Goal: Transaction & Acquisition: Download file/media

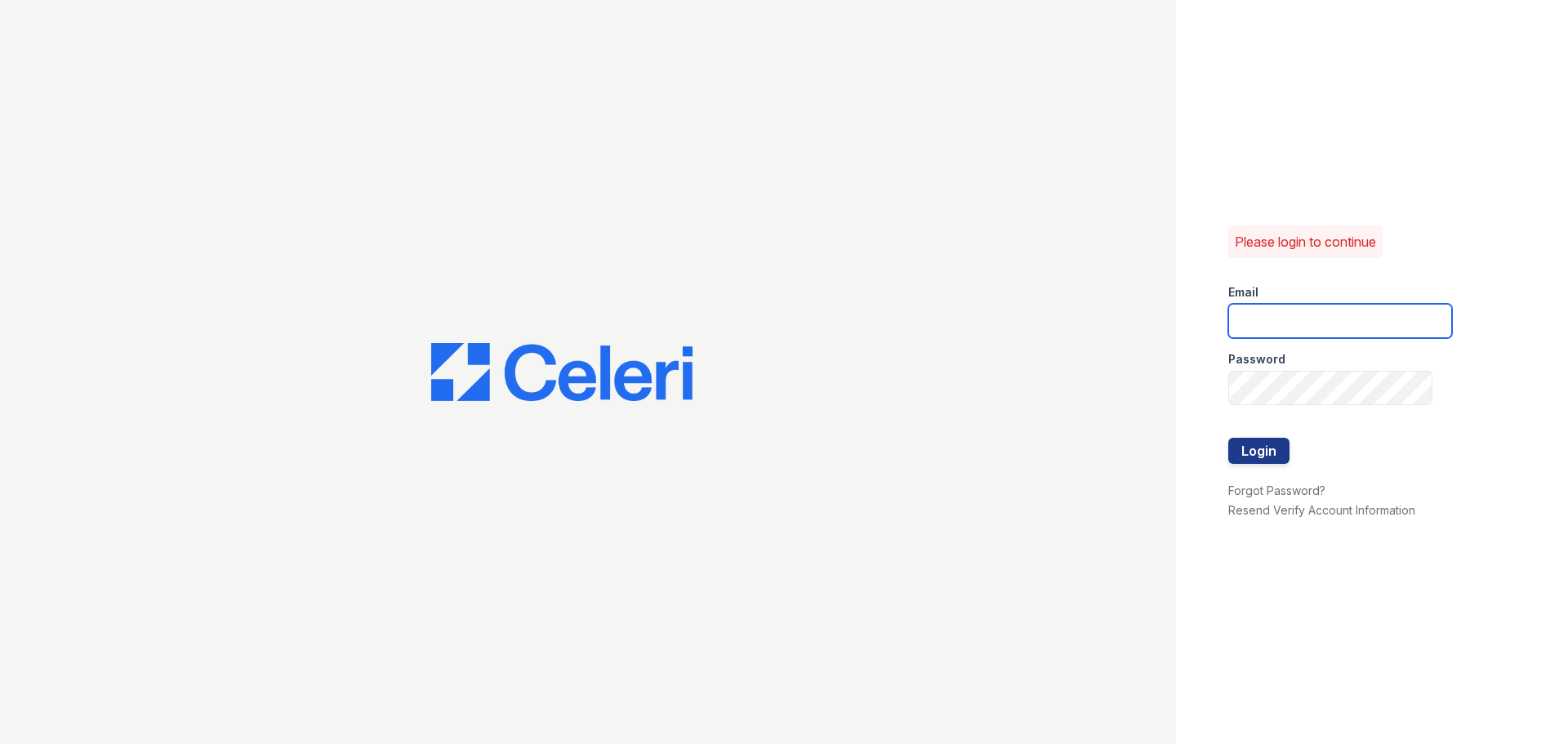
click at [1270, 317] on input "email" at bounding box center [1340, 321] width 224 height 34
type input "[EMAIL_ADDRESS][DOMAIN_NAME]"
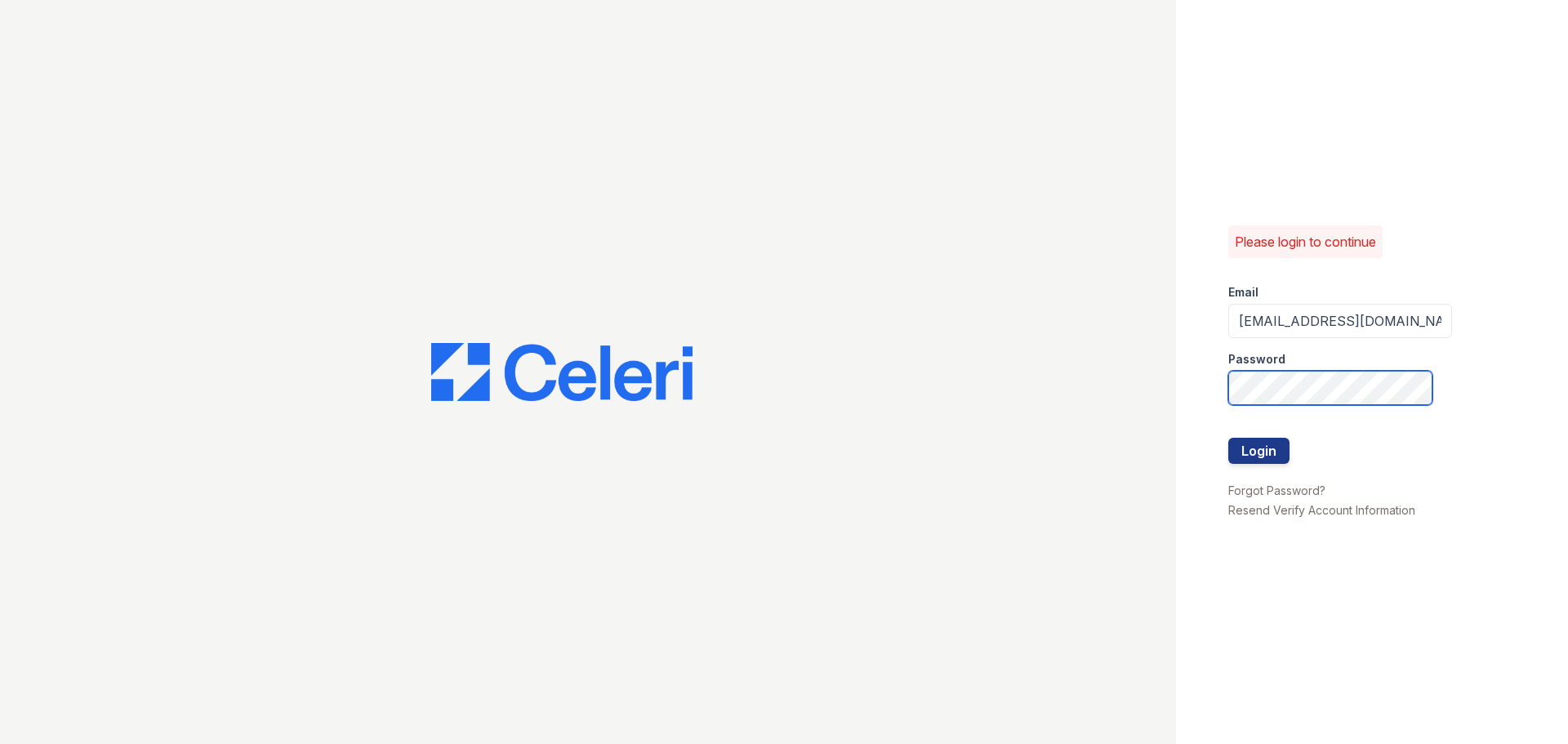
click at [1228, 438] on button "Login" at bounding box center [1259, 451] width 61 height 26
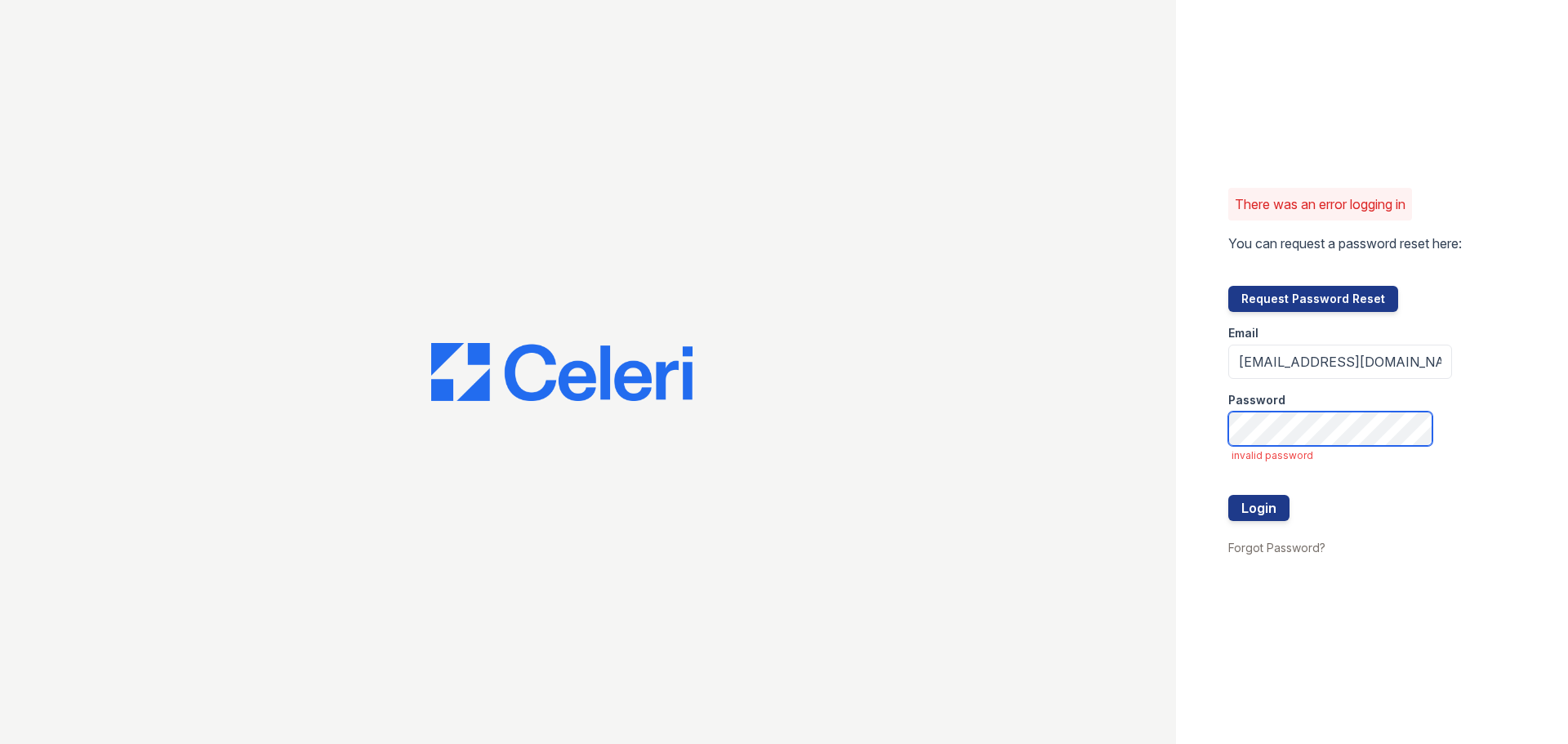
click at [1228, 495] on button "Login" at bounding box center [1259, 509] width 61 height 26
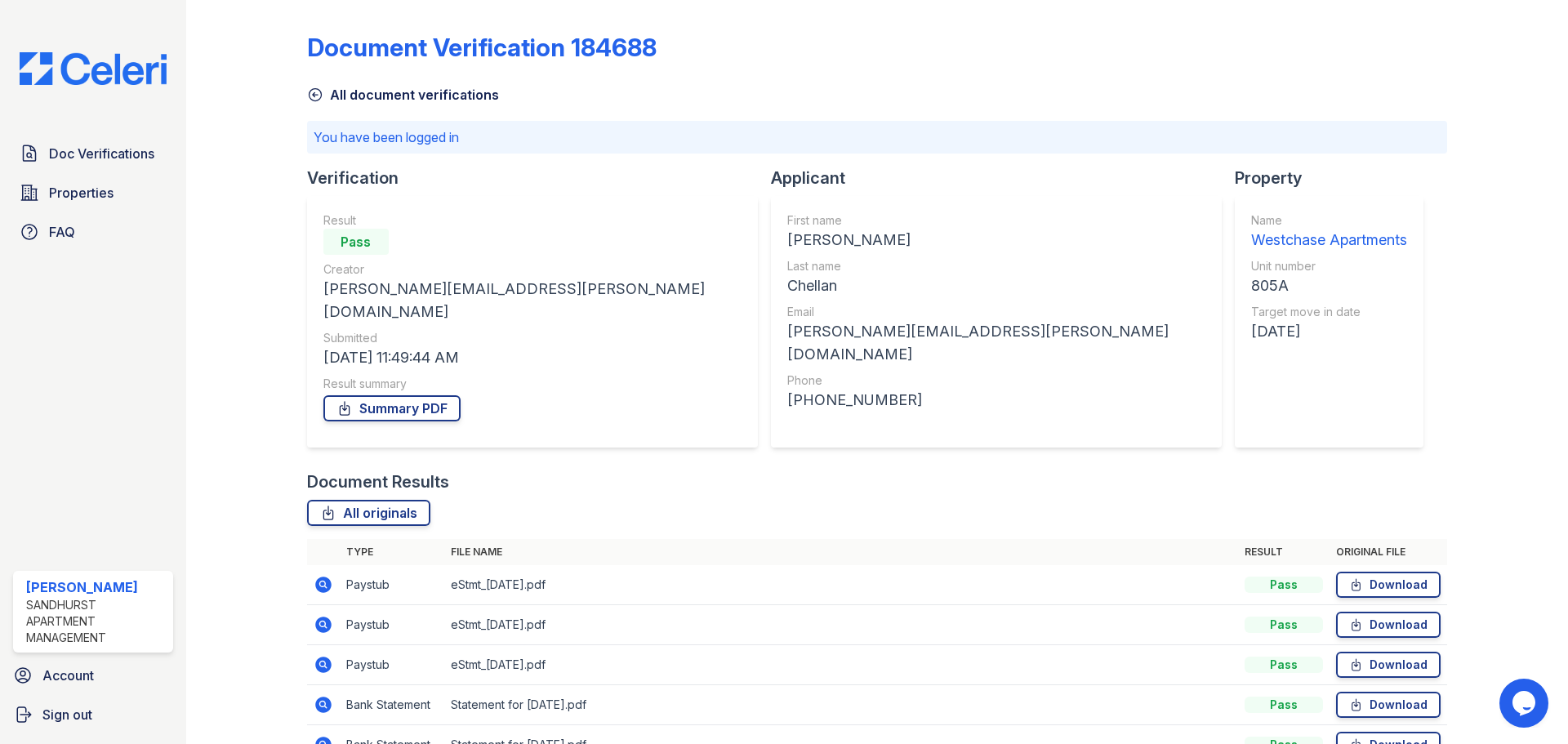
scroll to position [111, 0]
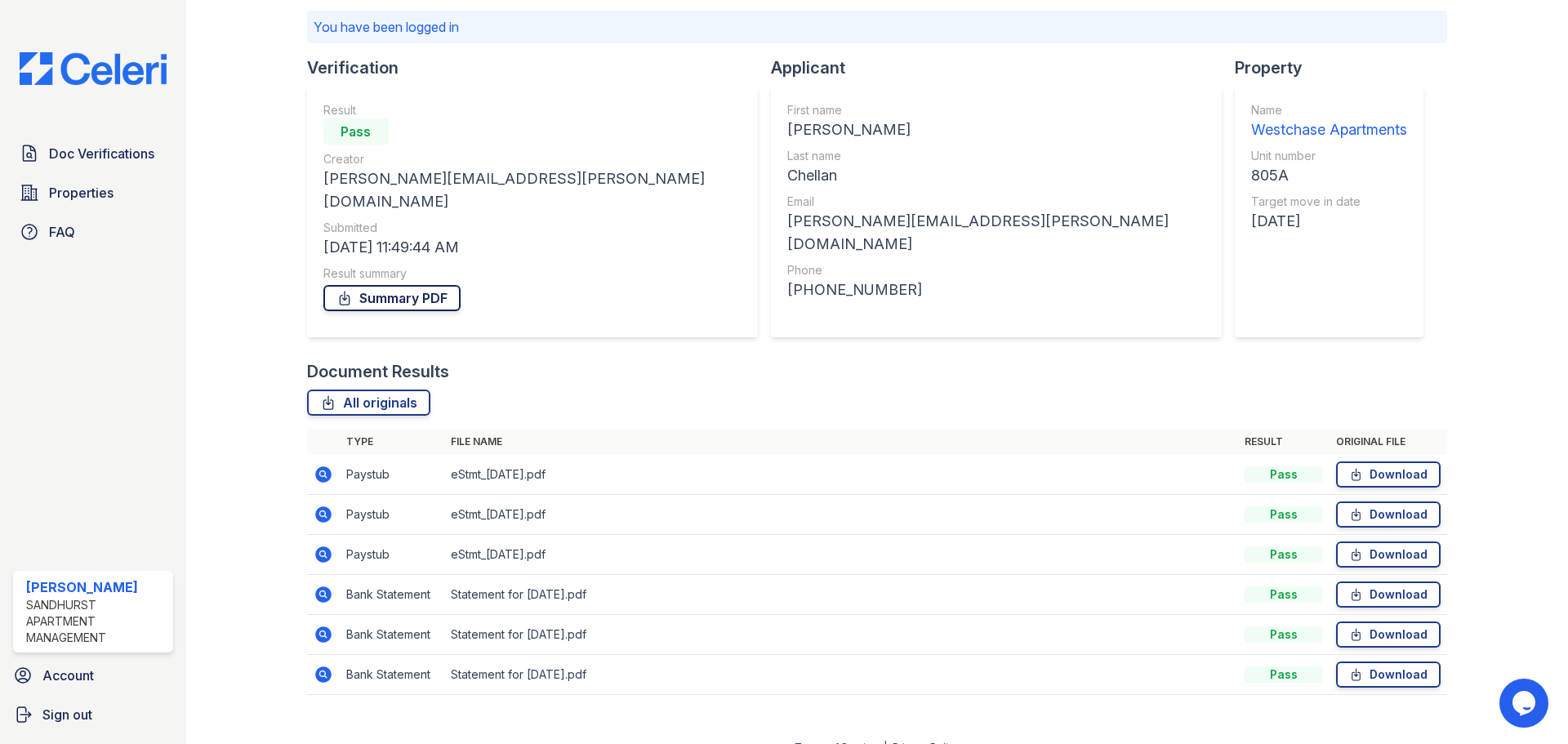
click at [441, 285] on link "Summary PDF" at bounding box center [392, 299] width 137 height 26
click at [1365, 462] on link "Download" at bounding box center [1388, 475] width 104 height 26
click at [1399, 502] on link "Download" at bounding box center [1388, 515] width 104 height 26
click at [1389, 581] on link "Download" at bounding box center [1388, 595] width 104 height 26
click at [1370, 622] on link "Download" at bounding box center [1388, 635] width 104 height 26
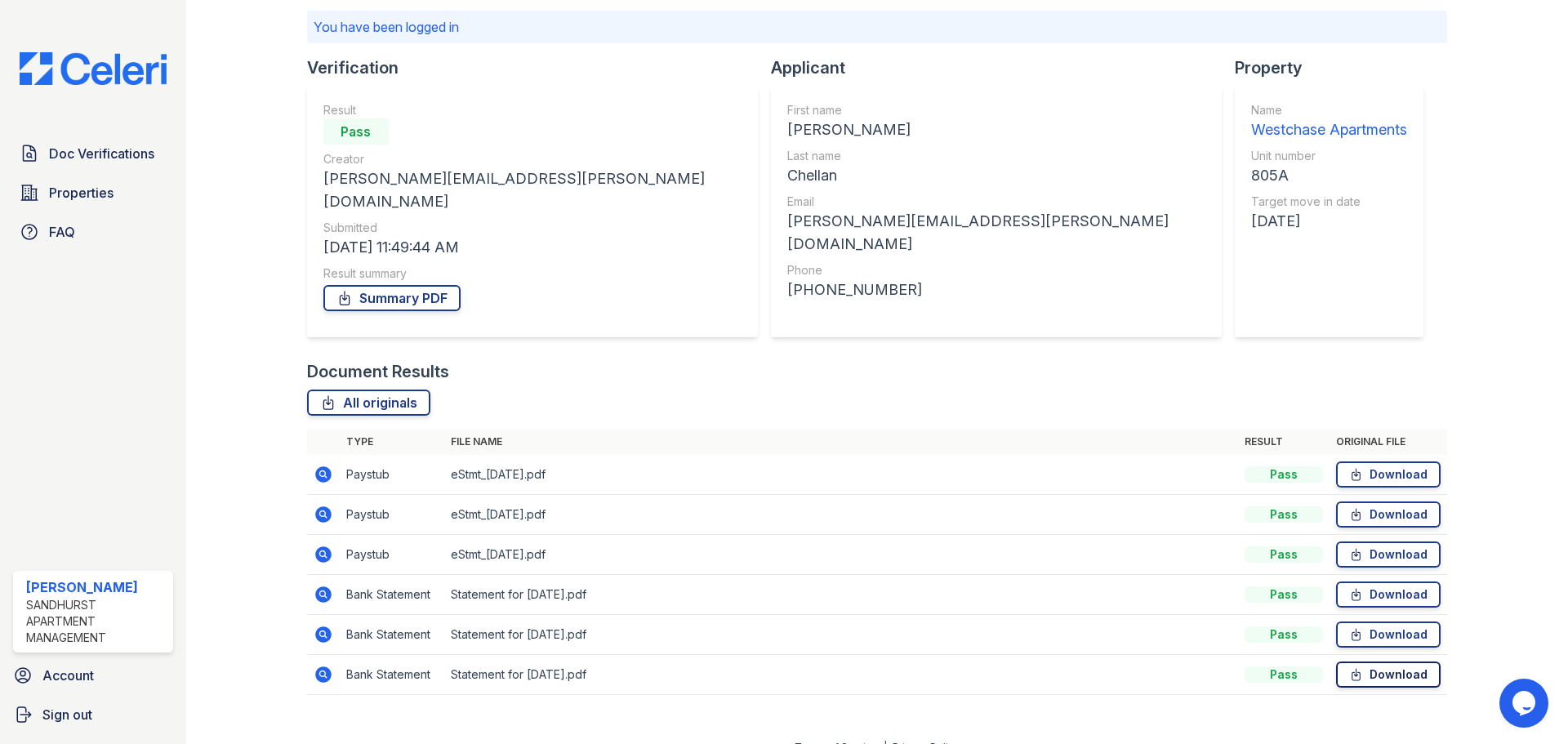
click at [1384, 661] on link "Download" at bounding box center [1388, 675] width 104 height 26
click at [1363, 462] on link "Download" at bounding box center [1388, 475] width 104 height 26
click at [1479, 455] on div at bounding box center [1494, 304] width 95 height 815
click at [1392, 502] on link "Download" at bounding box center [1388, 515] width 104 height 26
click at [1371, 661] on link "Download" at bounding box center [1388, 675] width 104 height 26
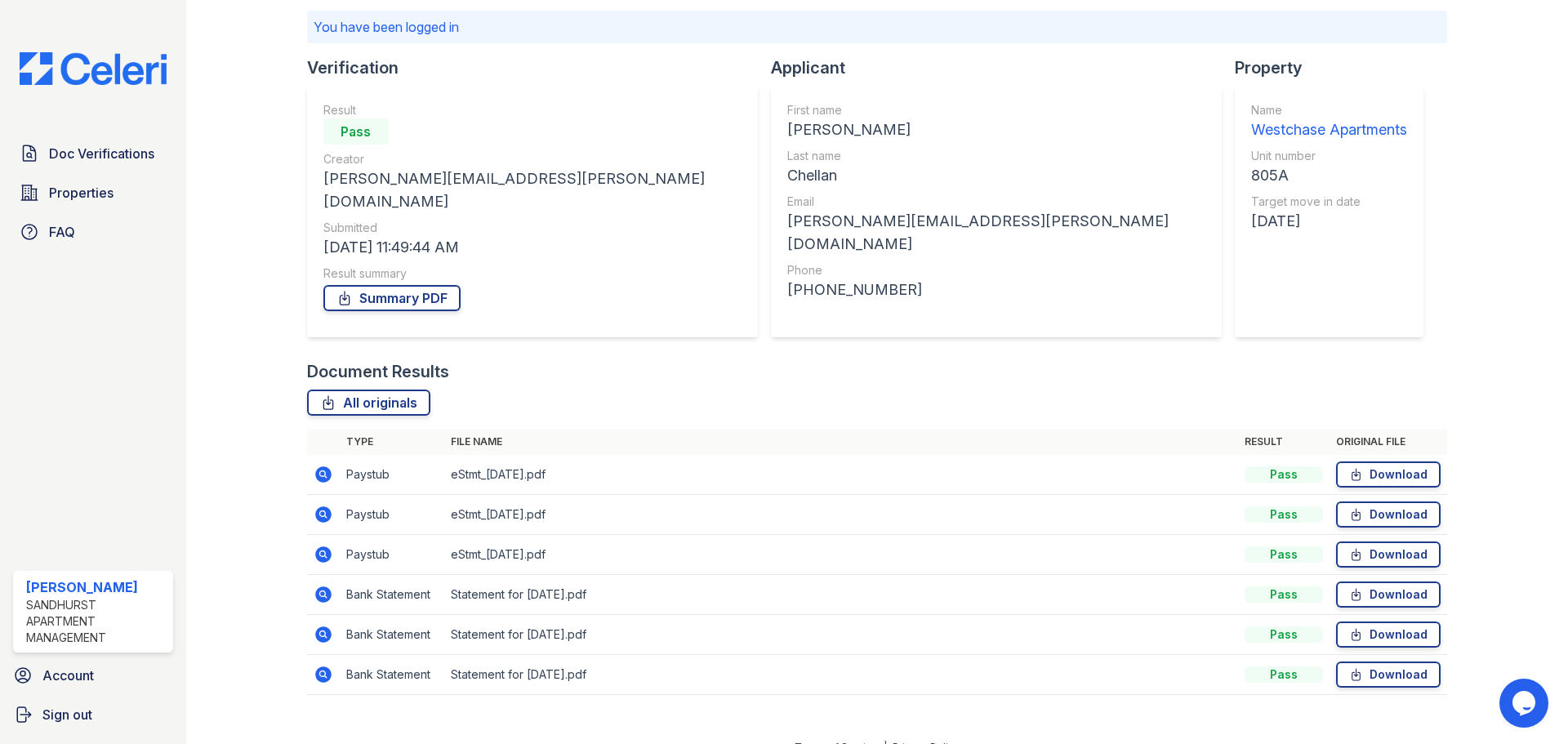
click at [1499, 499] on div at bounding box center [1494, 304] width 95 height 815
click at [1407, 622] on link "Download" at bounding box center [1388, 635] width 104 height 26
click at [1384, 581] on link "Download" at bounding box center [1388, 595] width 104 height 26
click at [1371, 661] on link "Download" at bounding box center [1388, 675] width 104 height 26
click at [1389, 542] on link "Download" at bounding box center [1388, 555] width 104 height 26
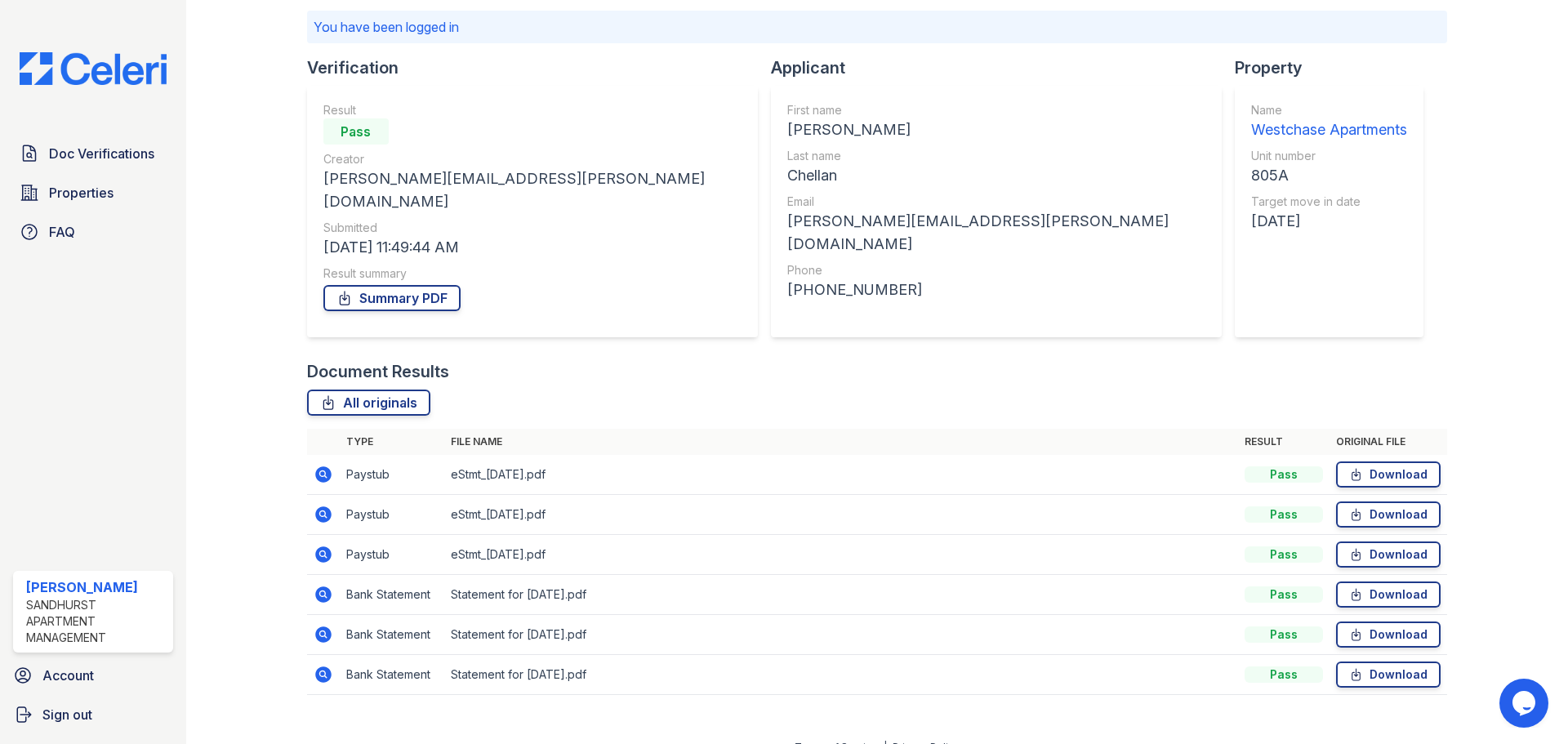
scroll to position [0, 0]
